Goal: Transaction & Acquisition: Purchase product/service

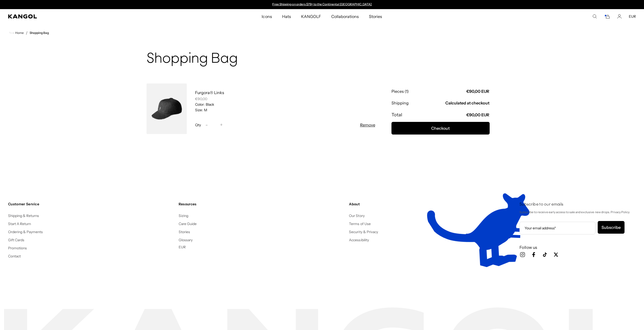
click at [632, 16] on button "EUR" at bounding box center [632, 16] width 7 height 5
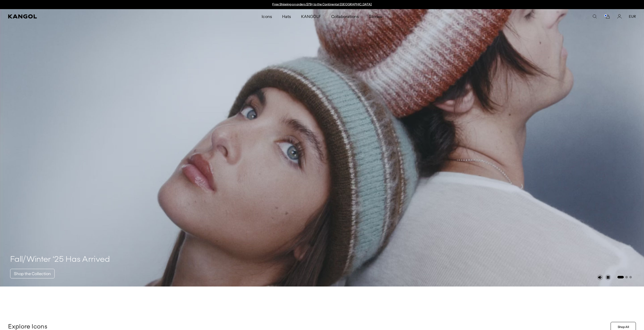
click at [336, 4] on link "Free Shipping on orders $79+ to the Continental [GEOGRAPHIC_DATA]" at bounding box center [321, 4] width 99 height 4
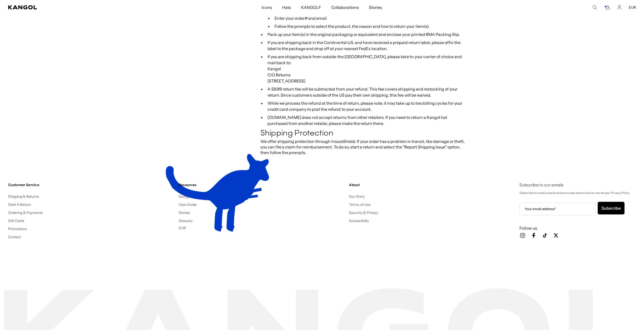
scroll to position [0, 104]
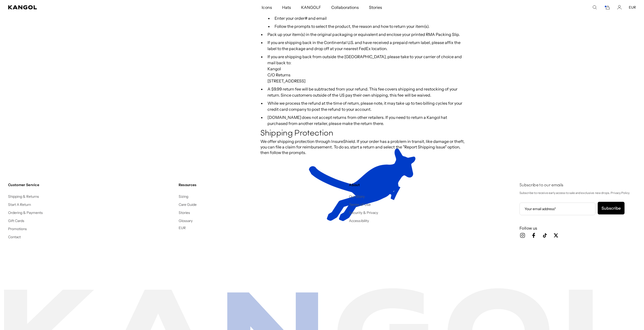
click at [182, 226] on button "EUR" at bounding box center [182, 228] width 7 height 5
